Goal: Contribute content

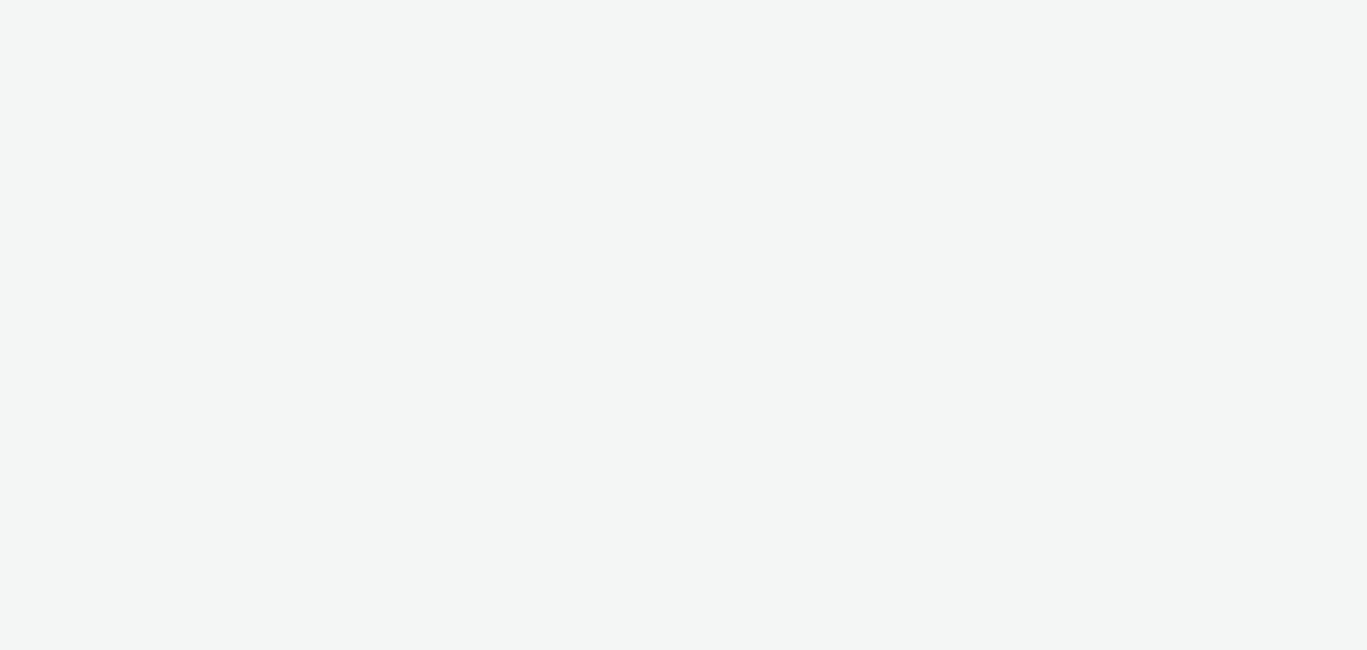
select select "2c2881b8-a35e-4ab4-afa0-3ba52d3fbcb3"
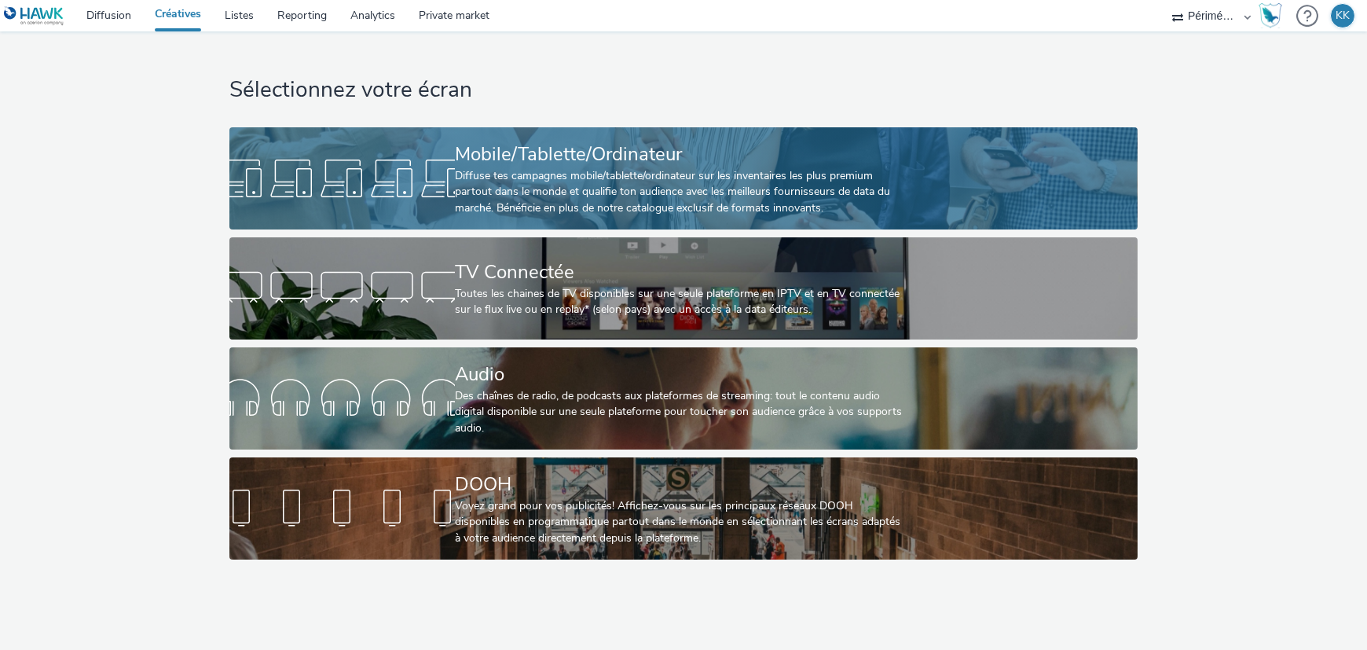
click at [563, 175] on div "Diffuse tes campagnes mobile/tablette/ordinateur sur les inventaires les plus p…" at bounding box center [680, 192] width 451 height 48
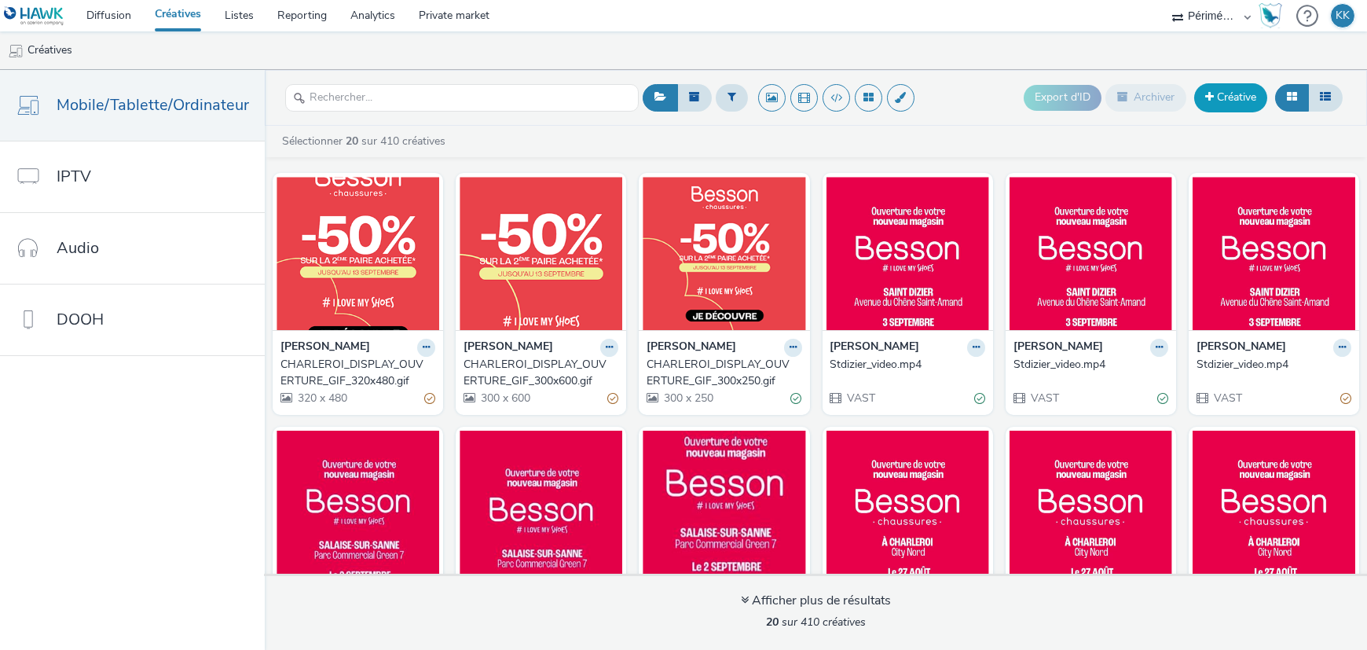
click at [1242, 99] on link "Créative" at bounding box center [1230, 97] width 73 height 28
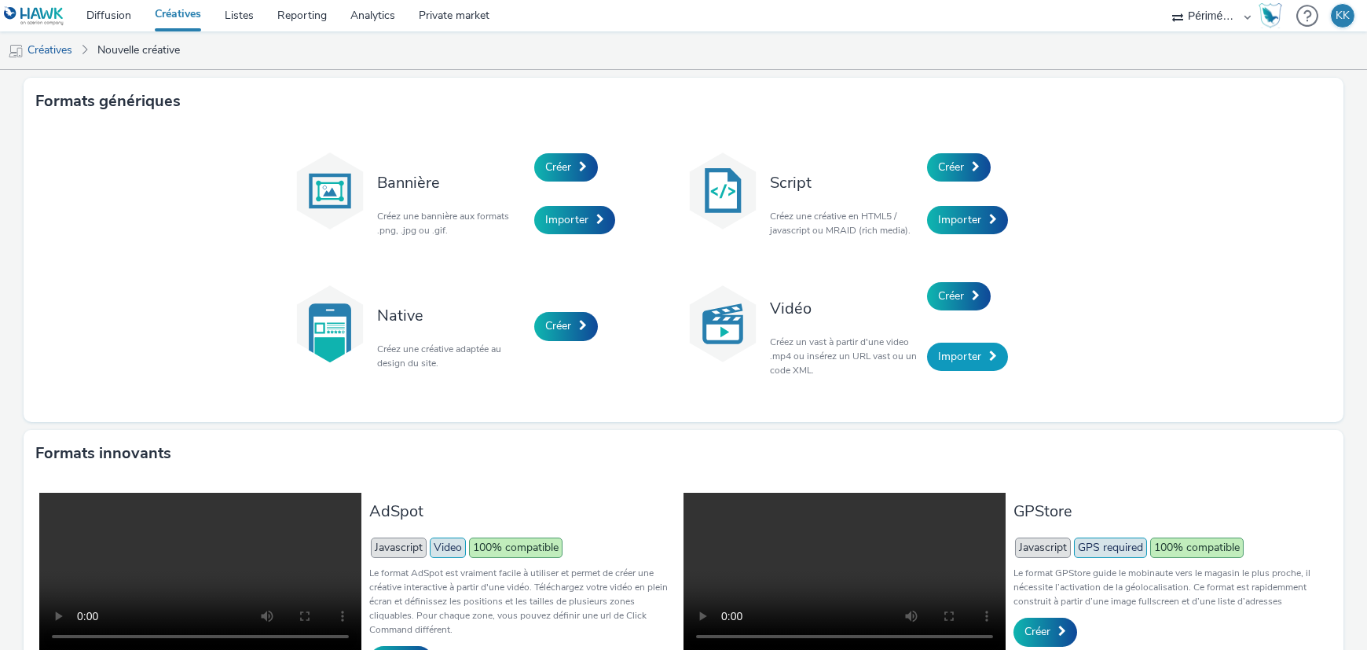
click at [947, 352] on span "Importer" at bounding box center [959, 356] width 43 height 15
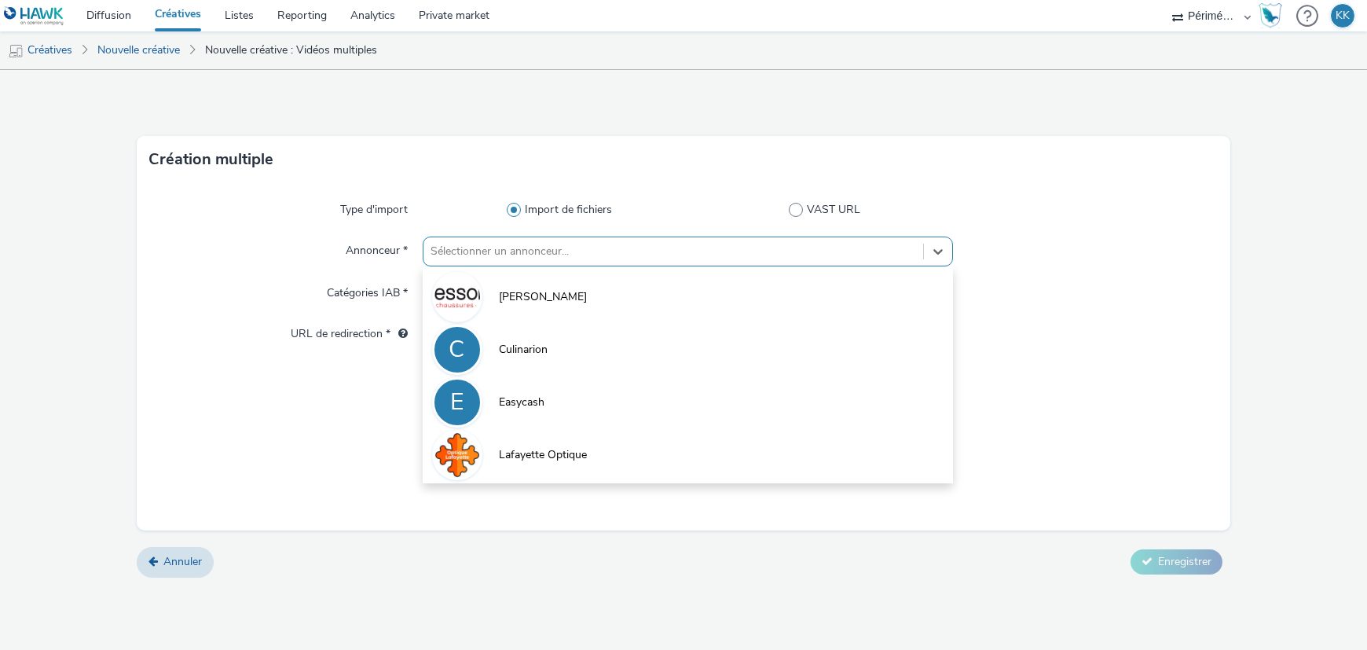
click at [526, 256] on div at bounding box center [673, 251] width 484 height 19
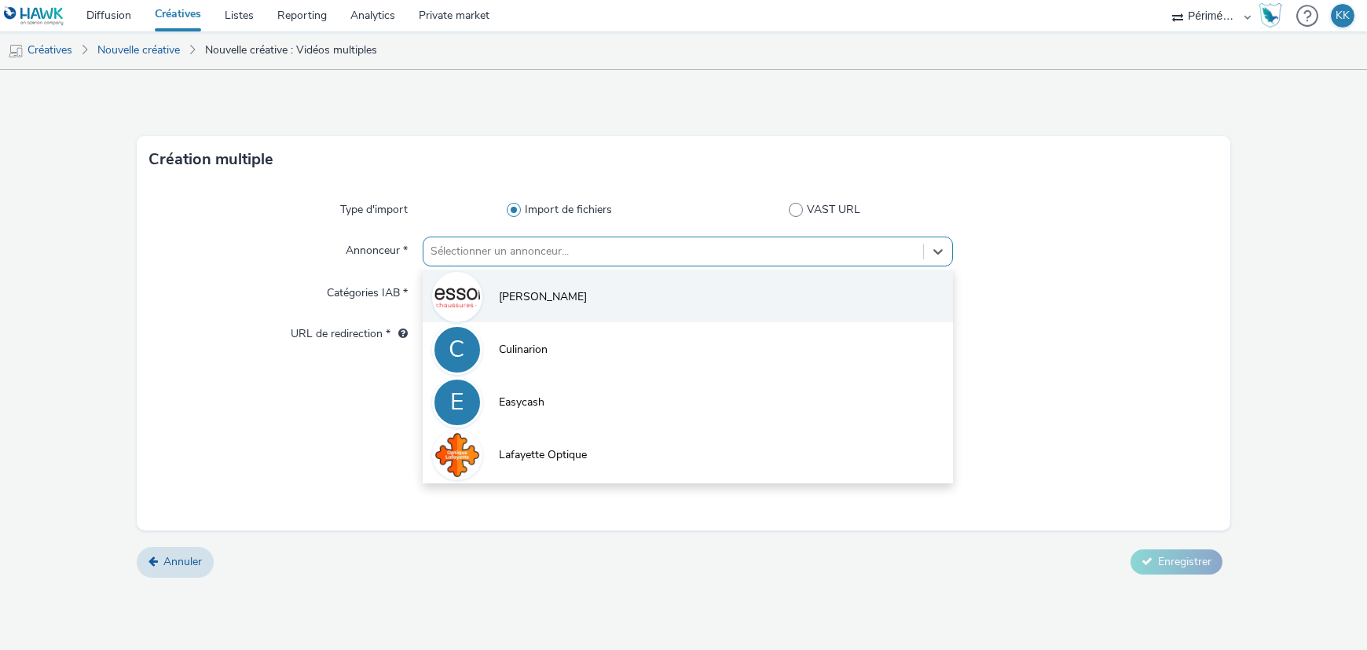
click at [522, 312] on li "[PERSON_NAME]" at bounding box center [688, 295] width 530 height 53
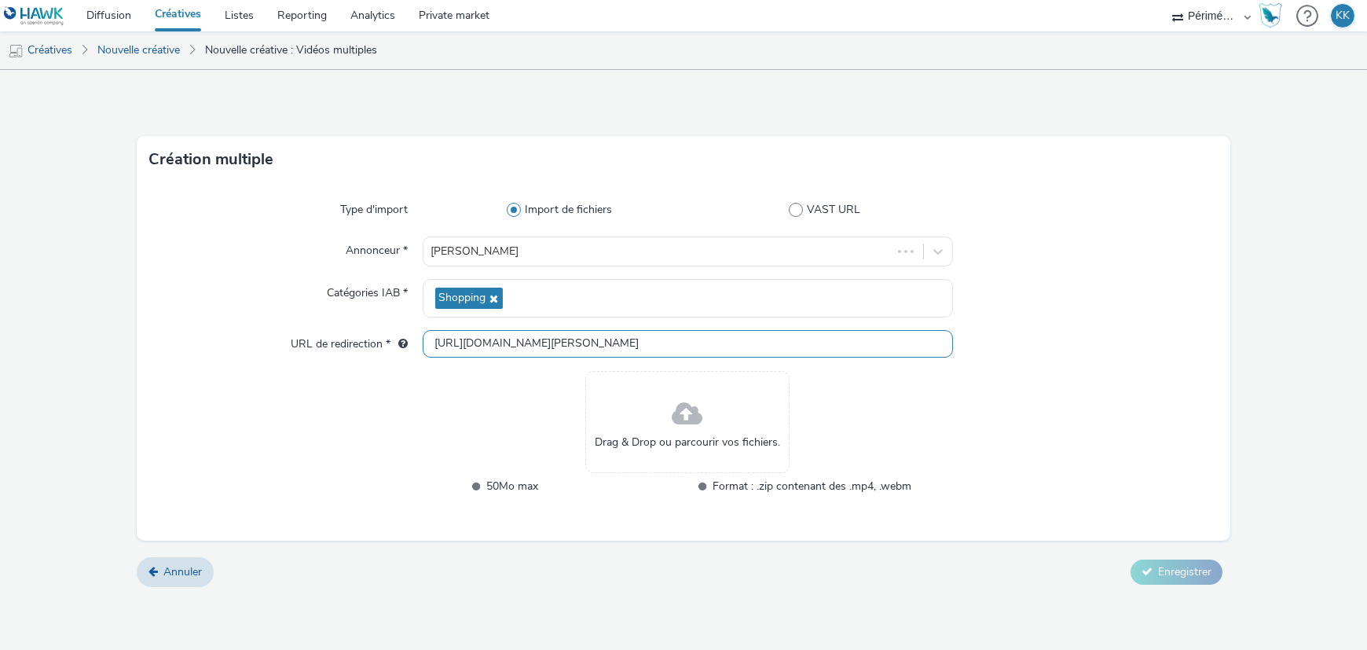
click at [591, 350] on input "[URL][DOMAIN_NAME][PERSON_NAME]" at bounding box center [688, 343] width 530 height 27
paste input "s://[DOMAIN_NAME][URL][PERSON_NAME][PERSON_NAME][PERSON_NAME]"
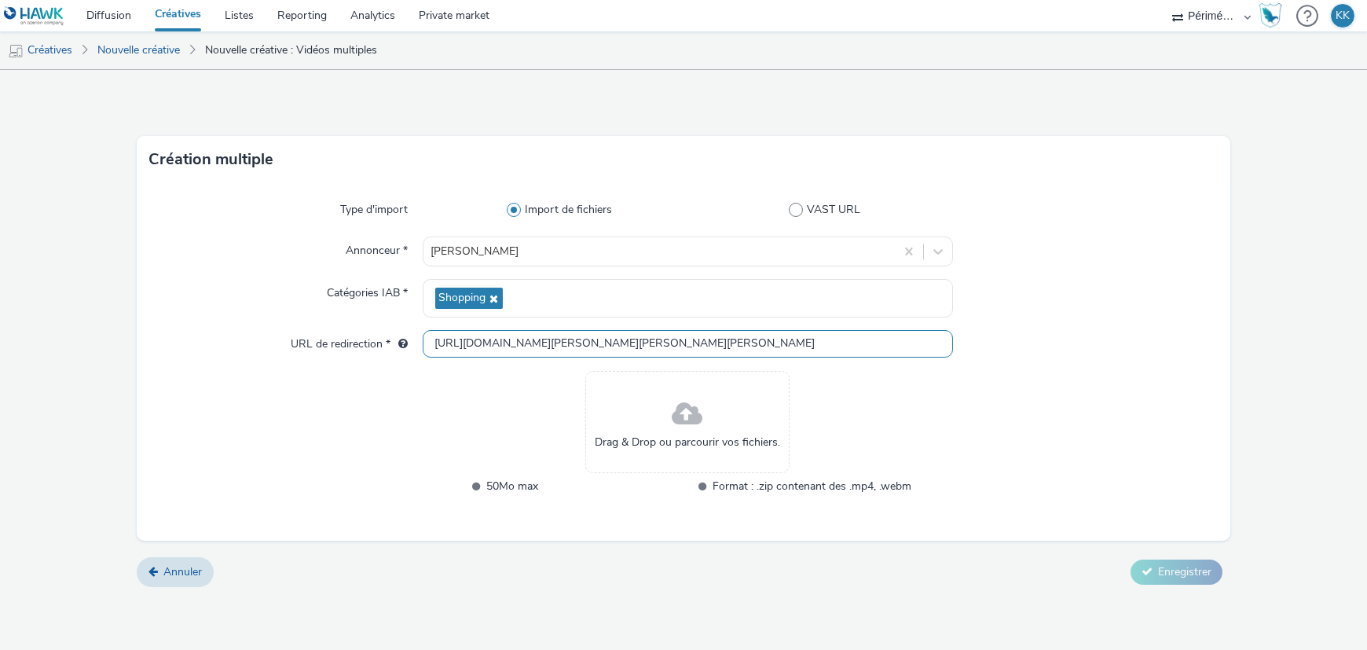
type input "[URL][DOMAIN_NAME][PERSON_NAME][PERSON_NAME][PERSON_NAME]"
click at [713, 425] on div "Drag & Drop ou parcourir vos fichiers." at bounding box center [687, 422] width 204 height 102
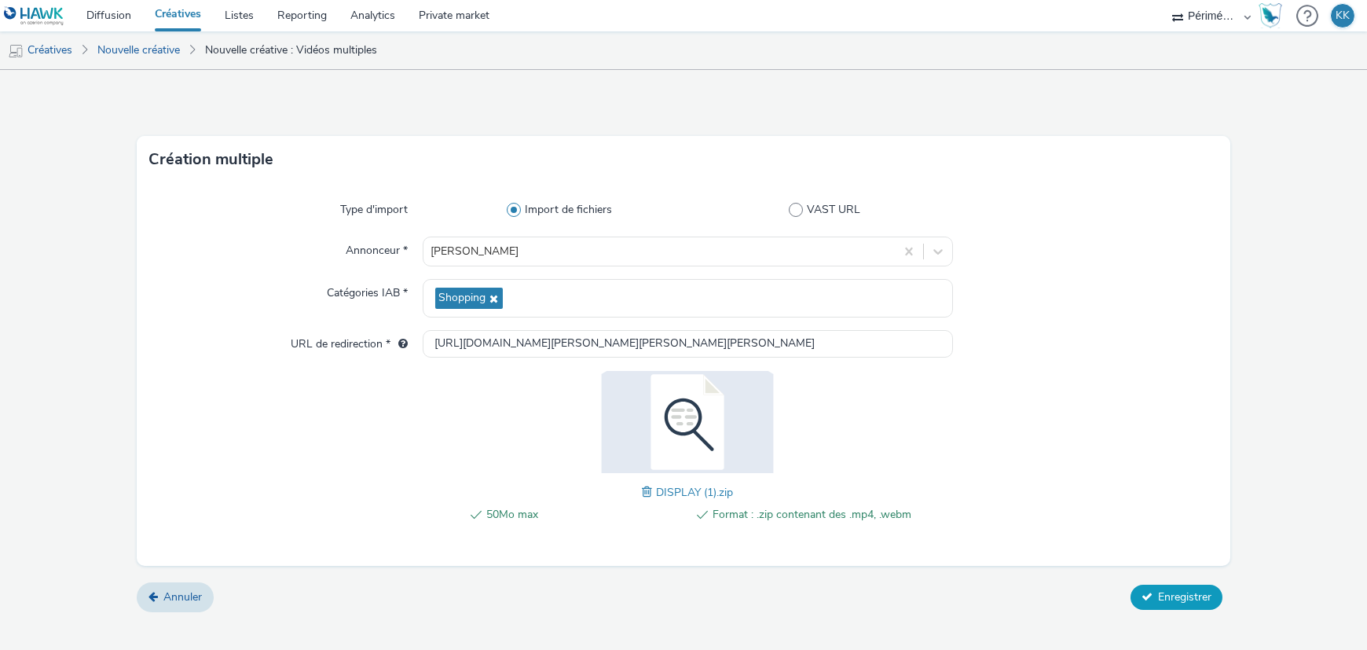
click at [1194, 594] on span "Enregistrer" at bounding box center [1184, 596] width 53 height 15
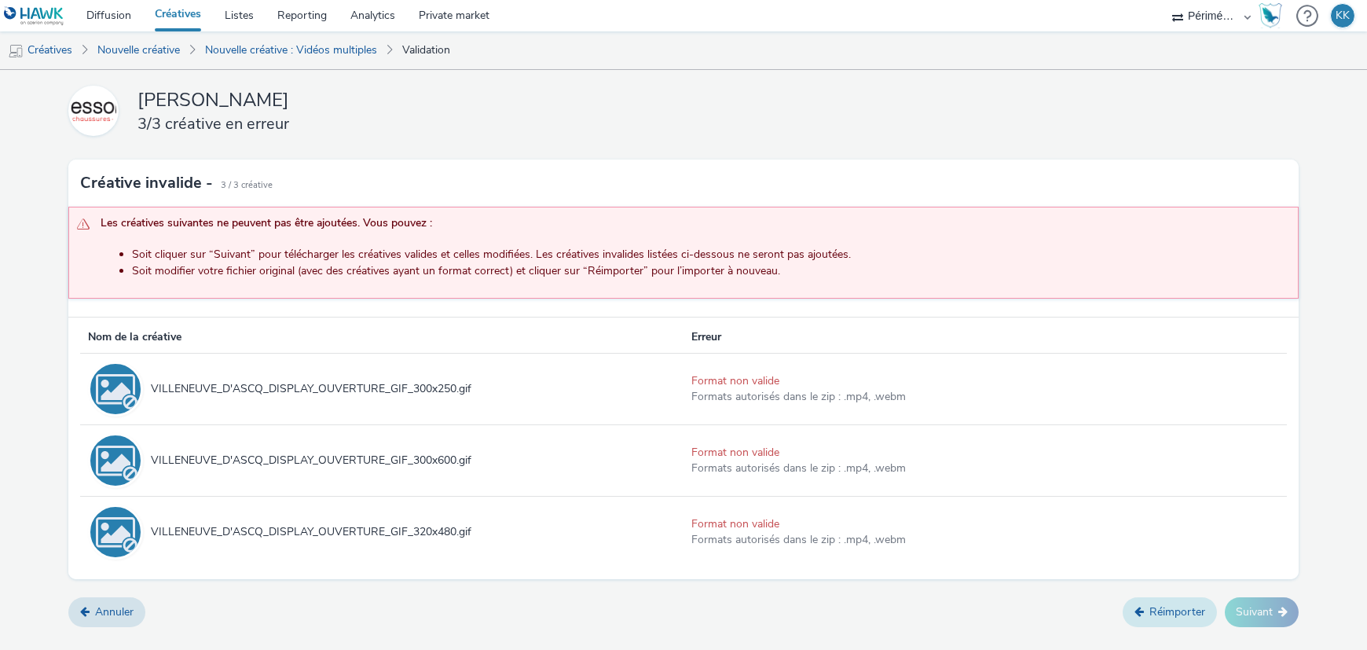
click at [1161, 608] on link "Réimporter" at bounding box center [1170, 612] width 94 height 30
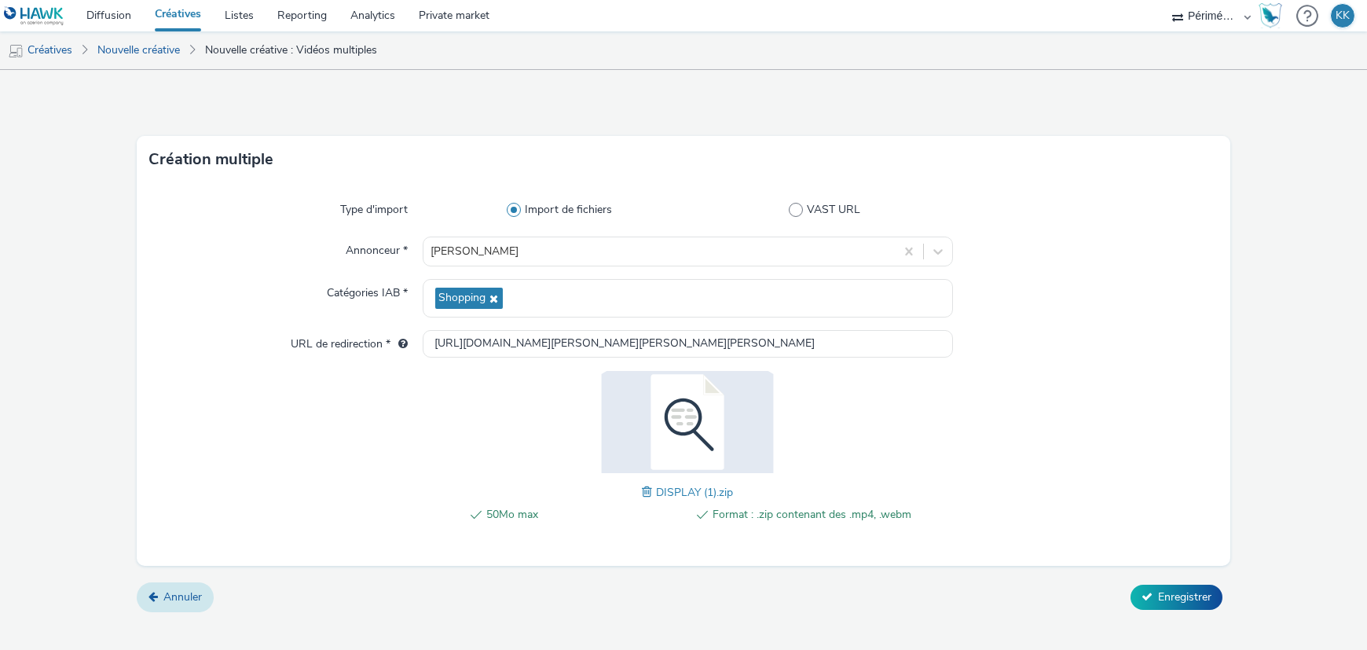
click at [169, 589] on span "Annuler" at bounding box center [182, 596] width 38 height 15
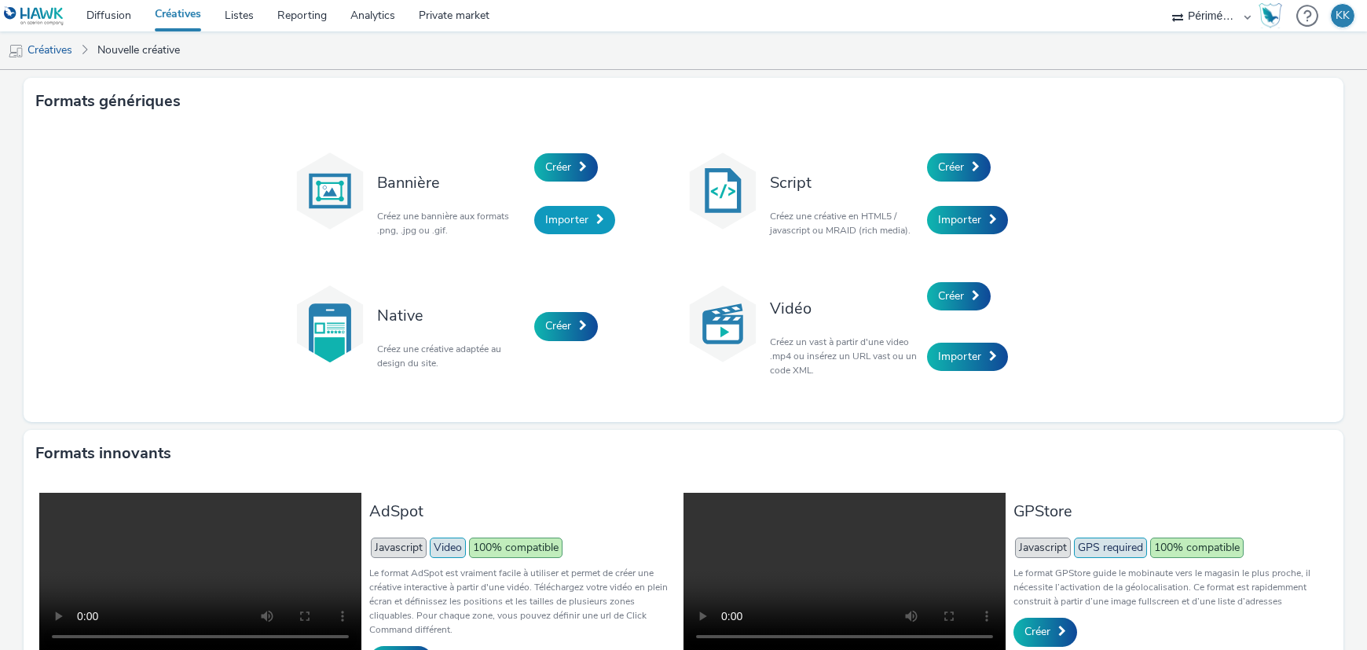
click at [546, 223] on span "Importer" at bounding box center [566, 219] width 43 height 15
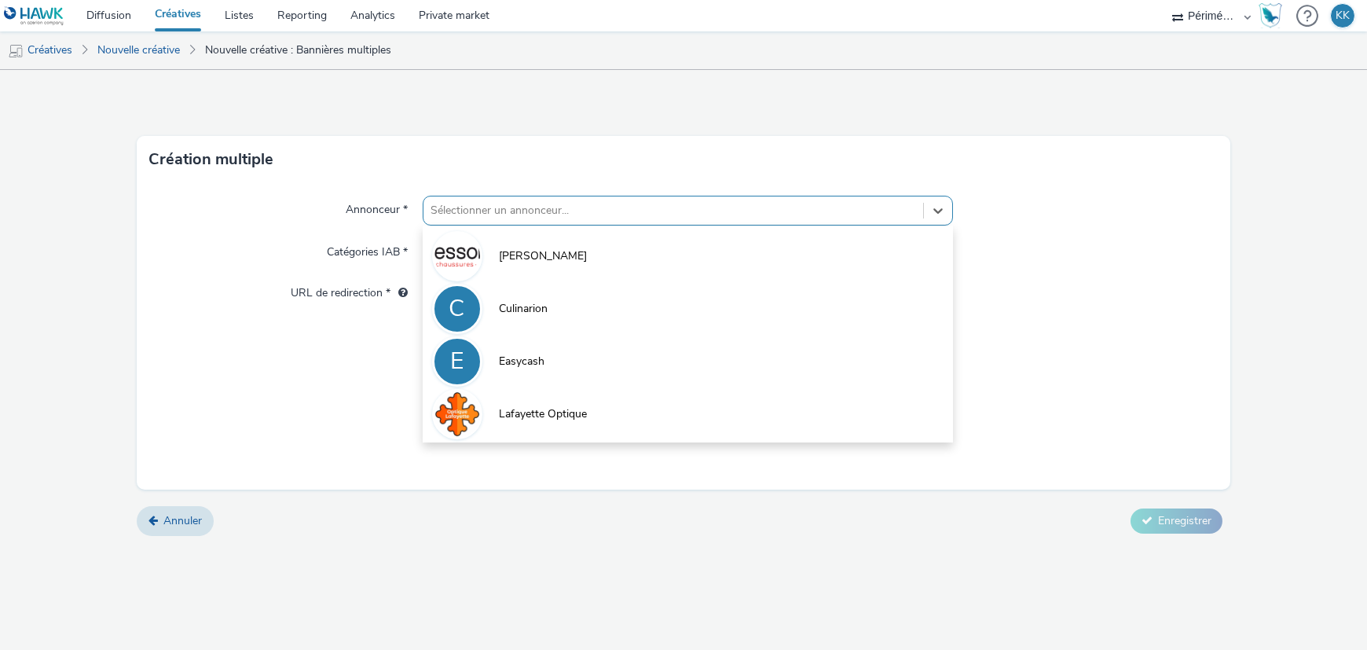
click at [533, 202] on div at bounding box center [673, 210] width 484 height 19
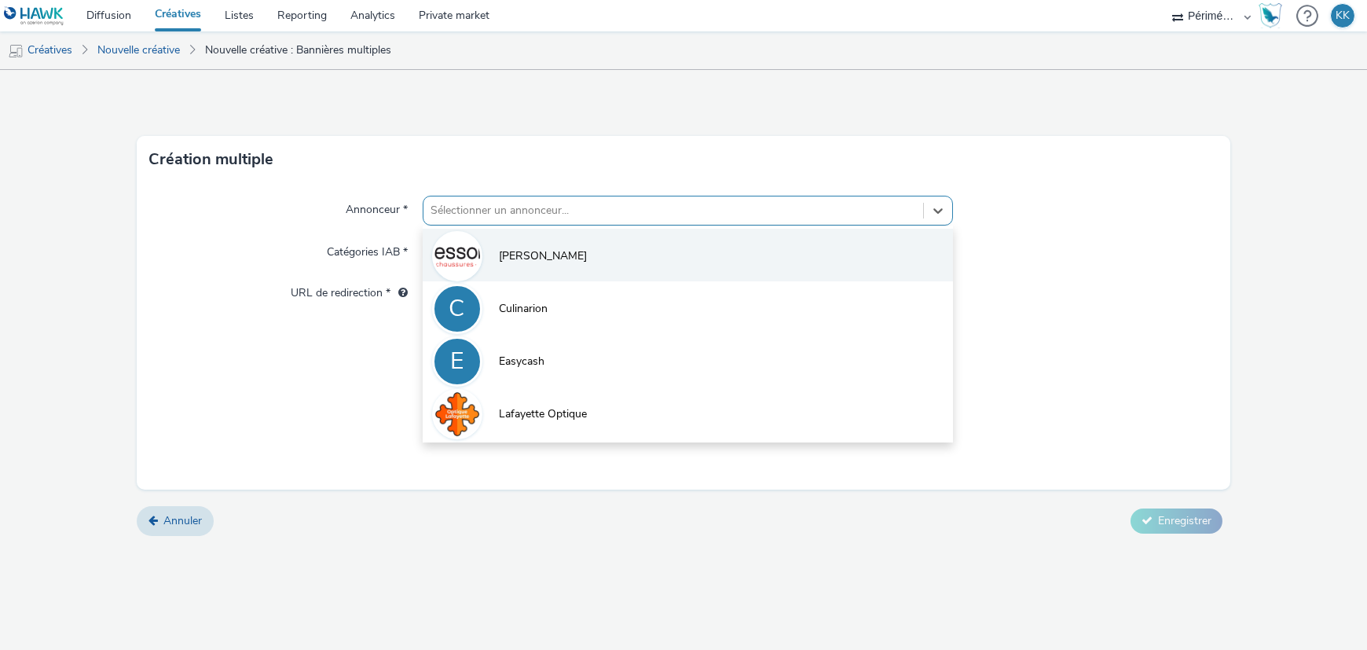
click at [521, 245] on li "[PERSON_NAME]" at bounding box center [688, 255] width 530 height 53
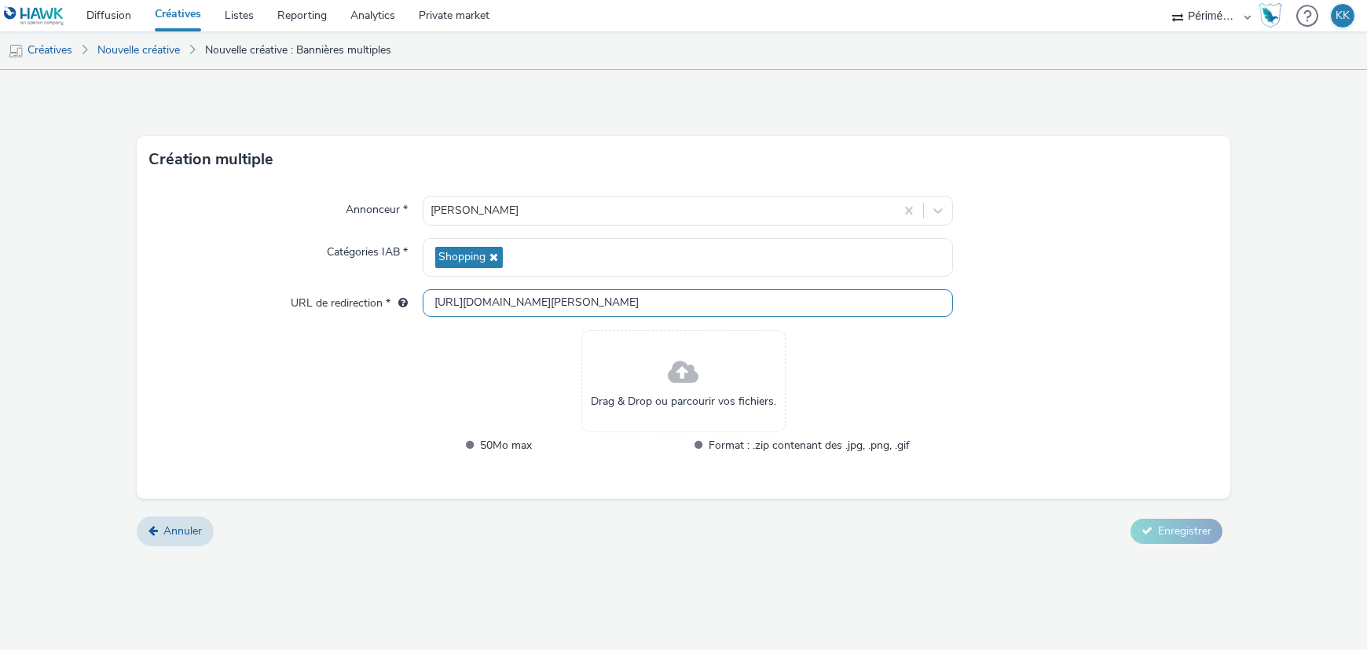
click at [544, 292] on input "[URL][DOMAIN_NAME][PERSON_NAME]" at bounding box center [688, 302] width 530 height 27
paste input "s://[DOMAIN_NAME][URL][PERSON_NAME][PERSON_NAME][PERSON_NAME]"
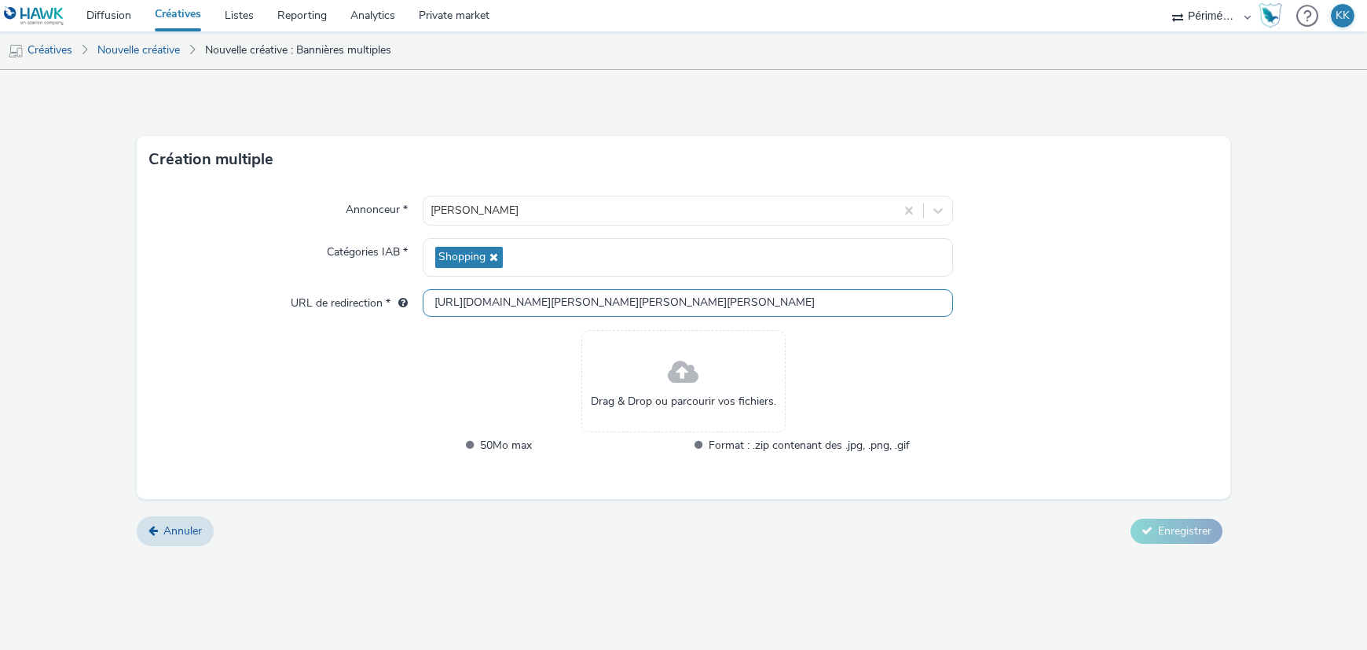
type input "[URL][DOMAIN_NAME][PERSON_NAME][PERSON_NAME][PERSON_NAME]"
click at [732, 387] on div "Drag & Drop ou parcourir vos fichiers." at bounding box center [683, 381] width 204 height 102
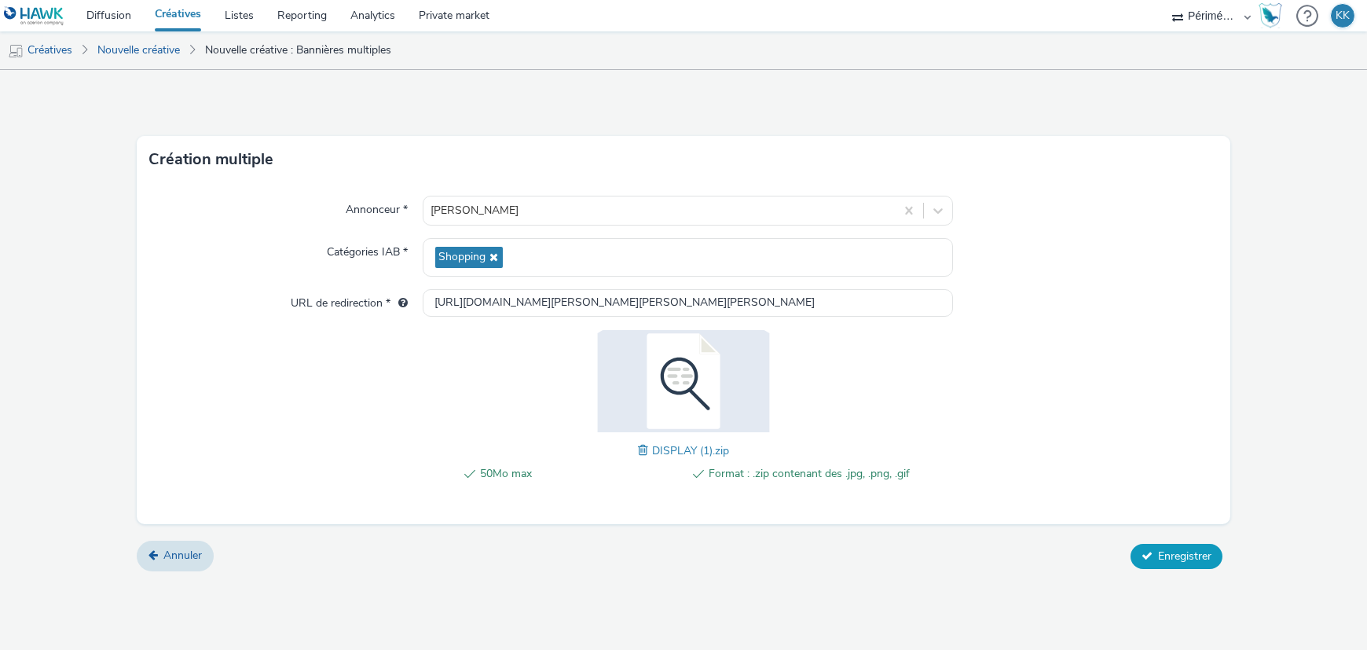
click at [1167, 549] on span "Enregistrer" at bounding box center [1184, 555] width 53 height 15
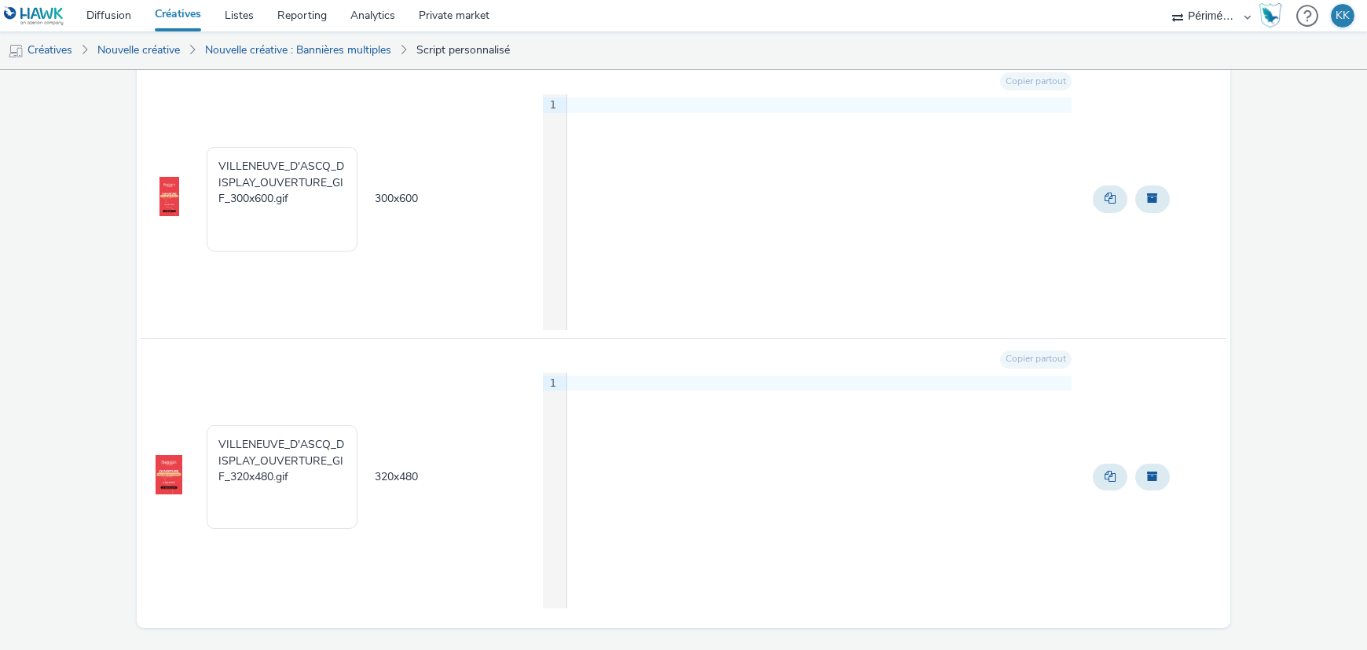
scroll to position [500, 0]
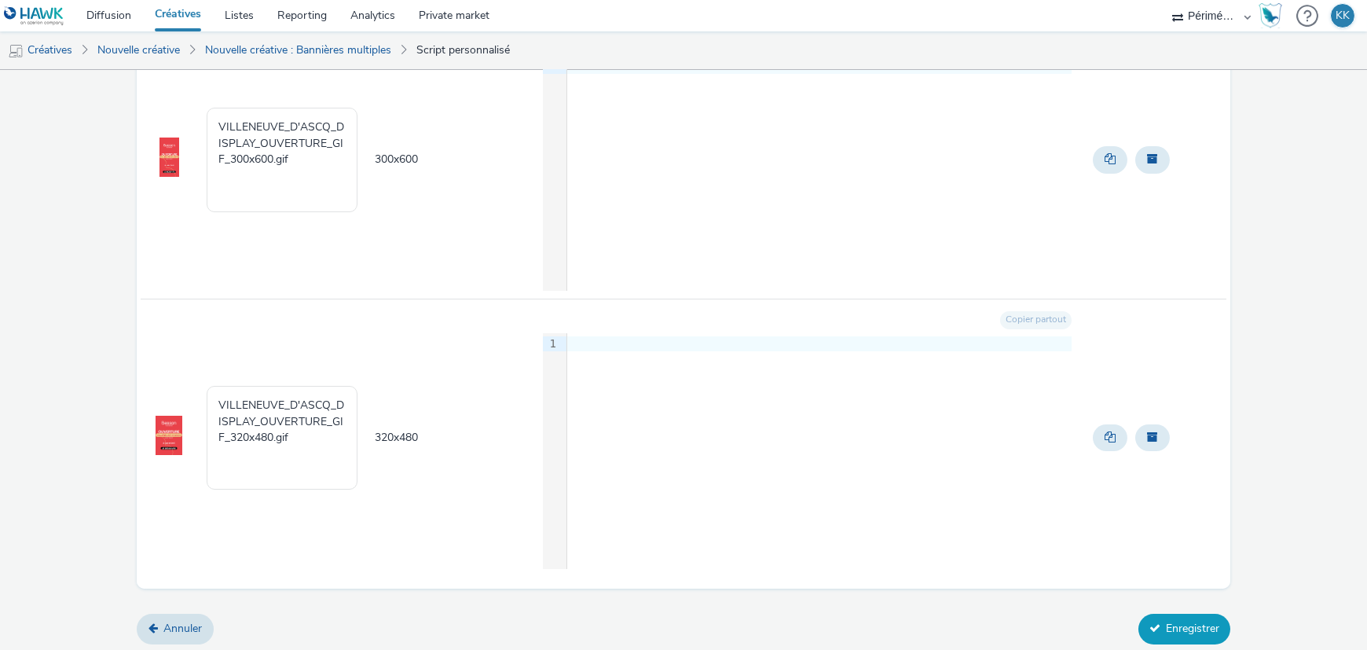
click at [1197, 633] on button "Enregistrer" at bounding box center [1184, 629] width 92 height 30
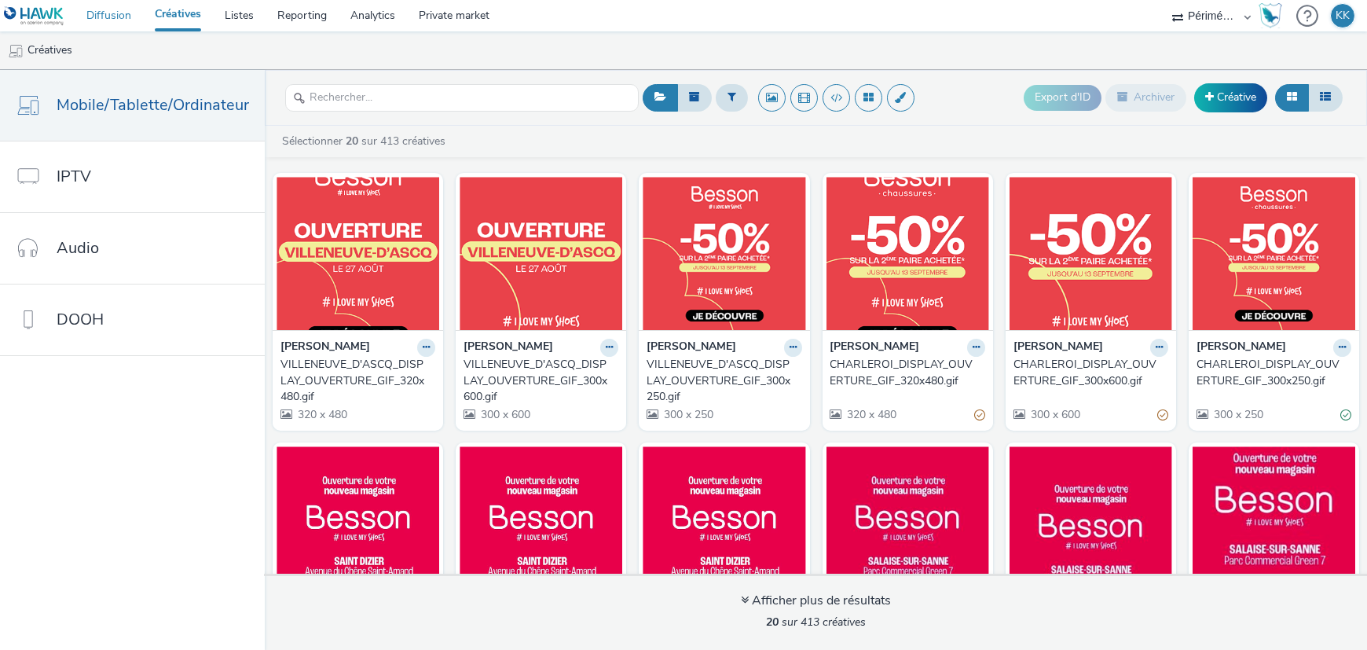
click at [125, 13] on link "Diffusion" at bounding box center [109, 15] width 68 height 31
